Goal: Task Accomplishment & Management: Use online tool/utility

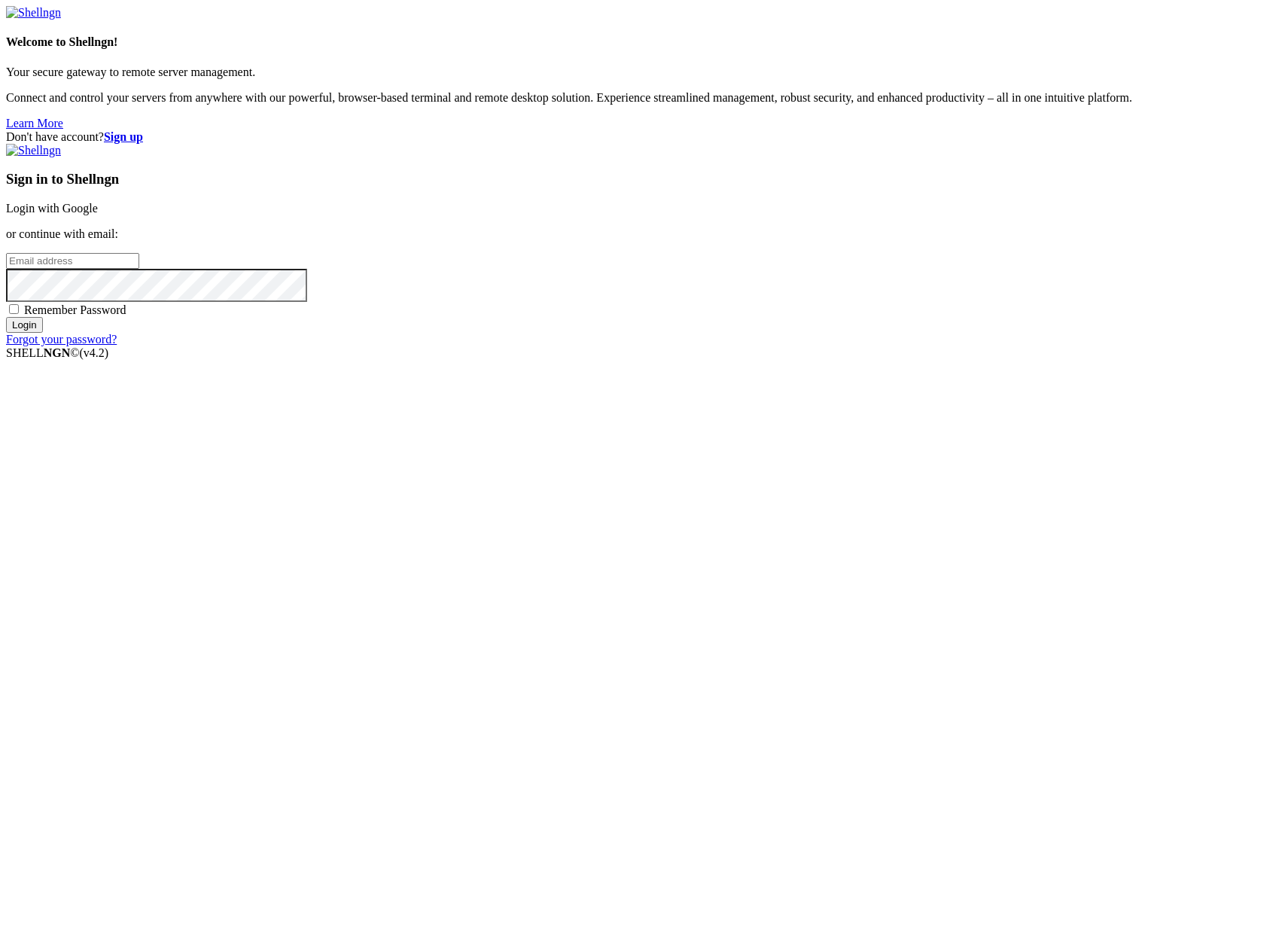
click at [98, 215] on link "Login with Google" at bounding box center [52, 208] width 92 height 13
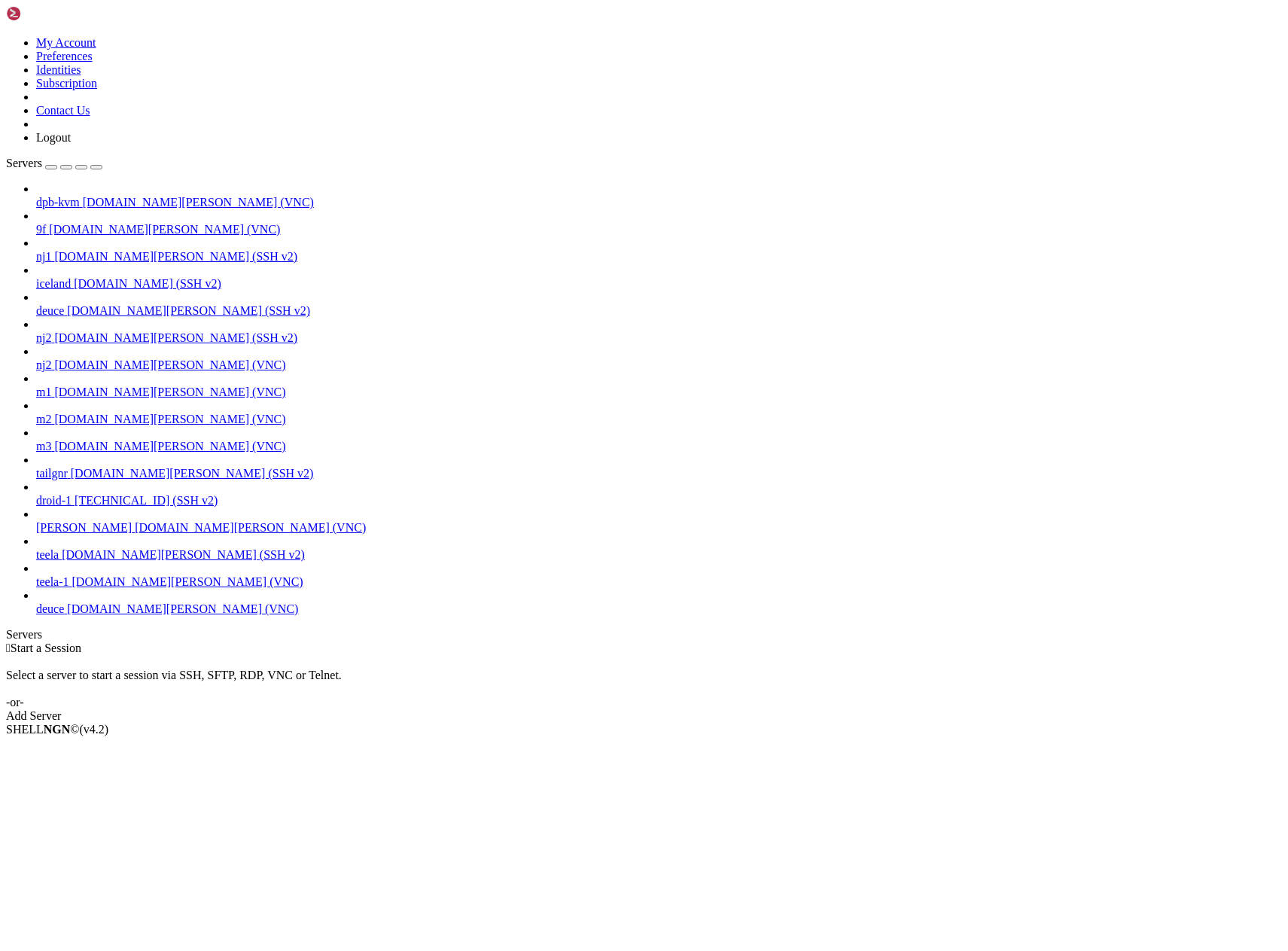
click at [86, 615] on span "[DOMAIN_NAME][PERSON_NAME] (VNC)" at bounding box center [183, 608] width 231 height 13
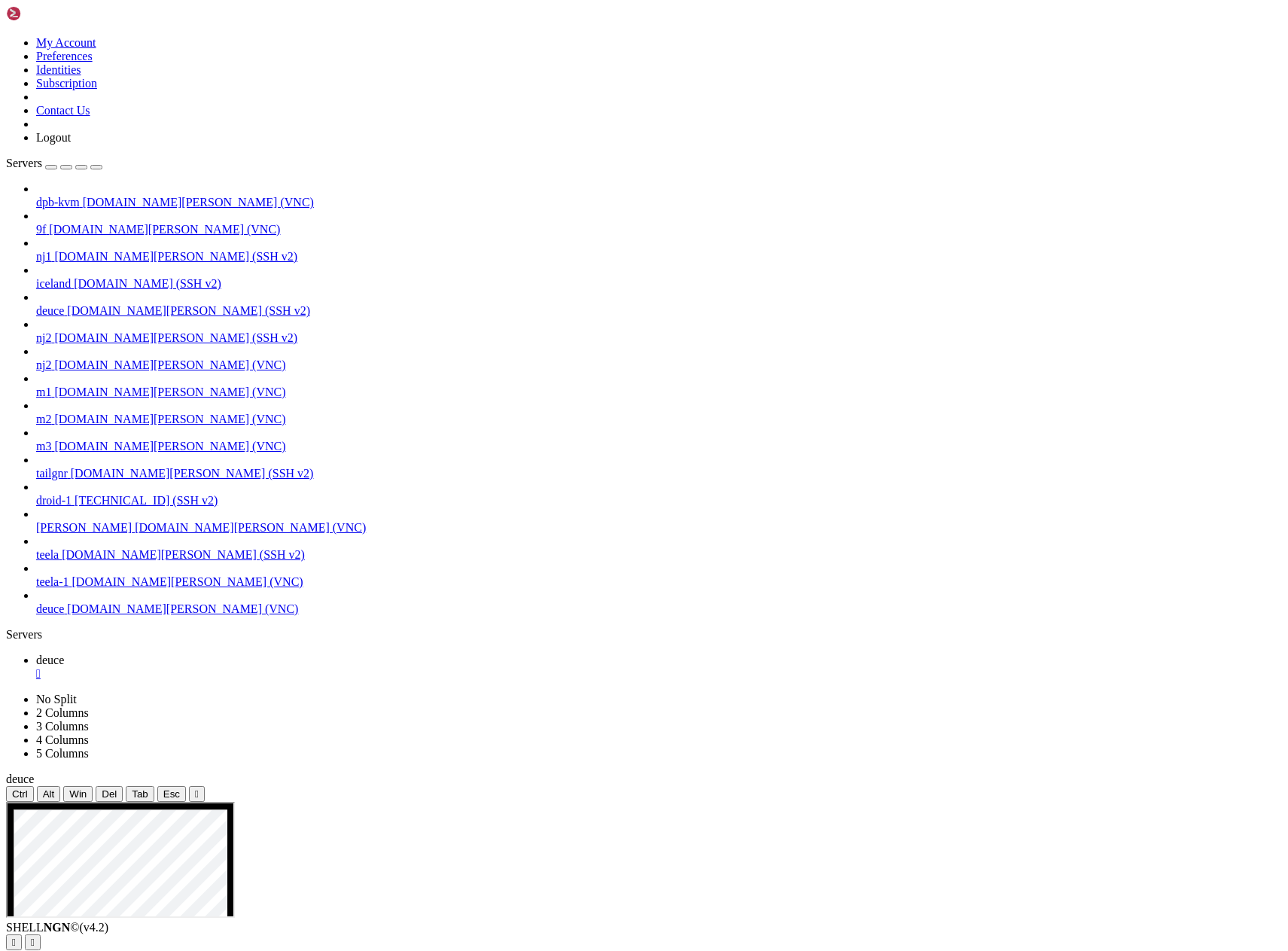
click at [96, 167] on icon "button" at bounding box center [96, 167] width 0 height 0
